Goal: Task Accomplishment & Management: Manage account settings

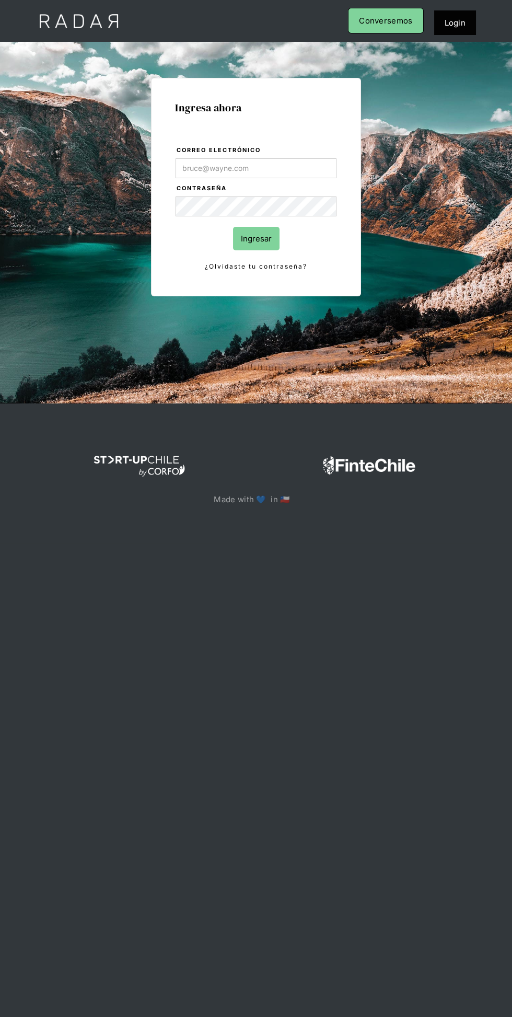
click at [283, 168] on input "Correo electrónico" at bounding box center [256, 168] width 160 height 20
type input "[PERSON_NAME][EMAIL_ADDRESS][PERSON_NAME][DOMAIN_NAME]"
click at [233, 227] on input "Ingresar" at bounding box center [256, 239] width 47 height 24
